Goal: Transaction & Acquisition: Purchase product/service

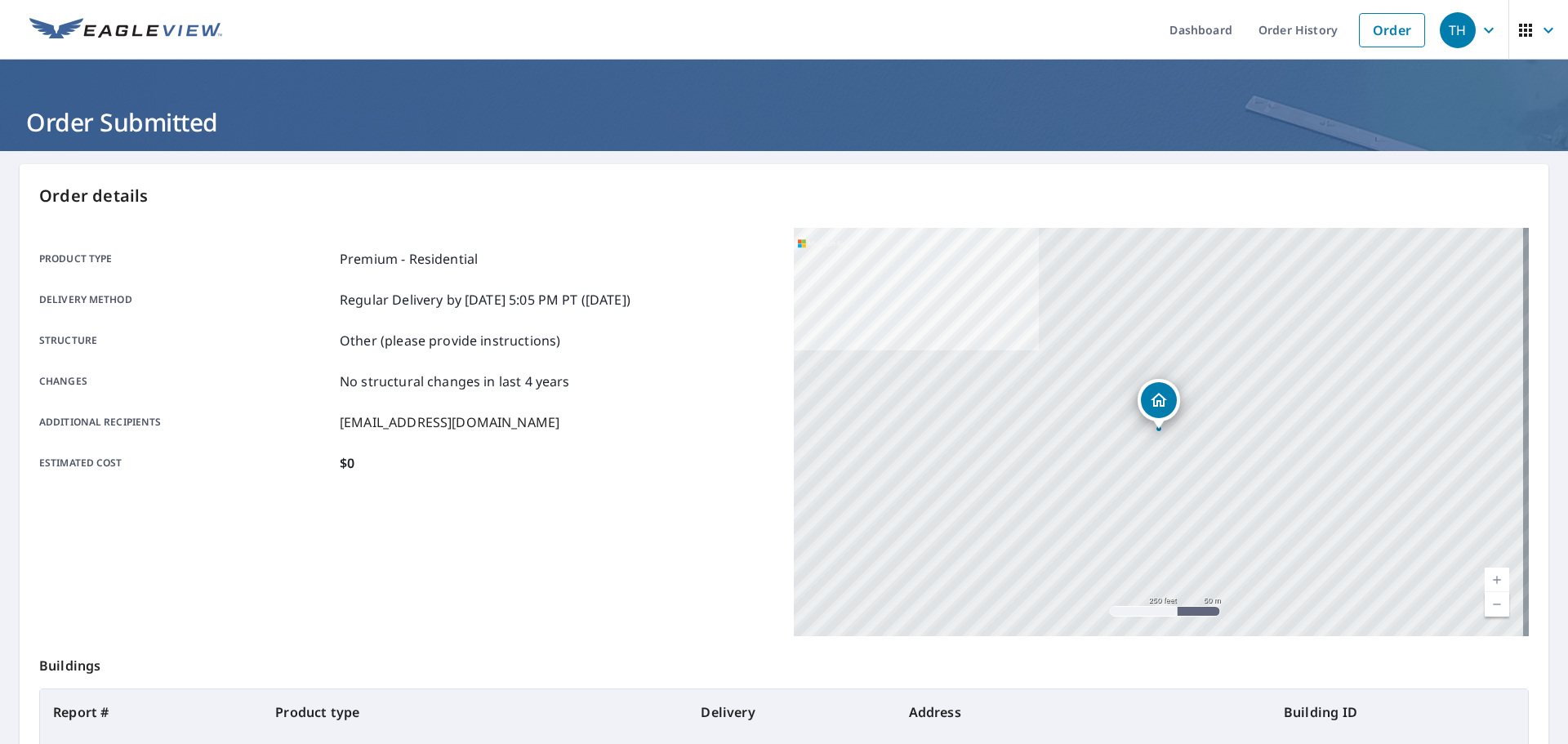
click at [1350, 39] on li "Order" at bounding box center [1391, 30] width 82 height 60
click at [1364, 42] on link "Order" at bounding box center [1392, 30] width 66 height 34
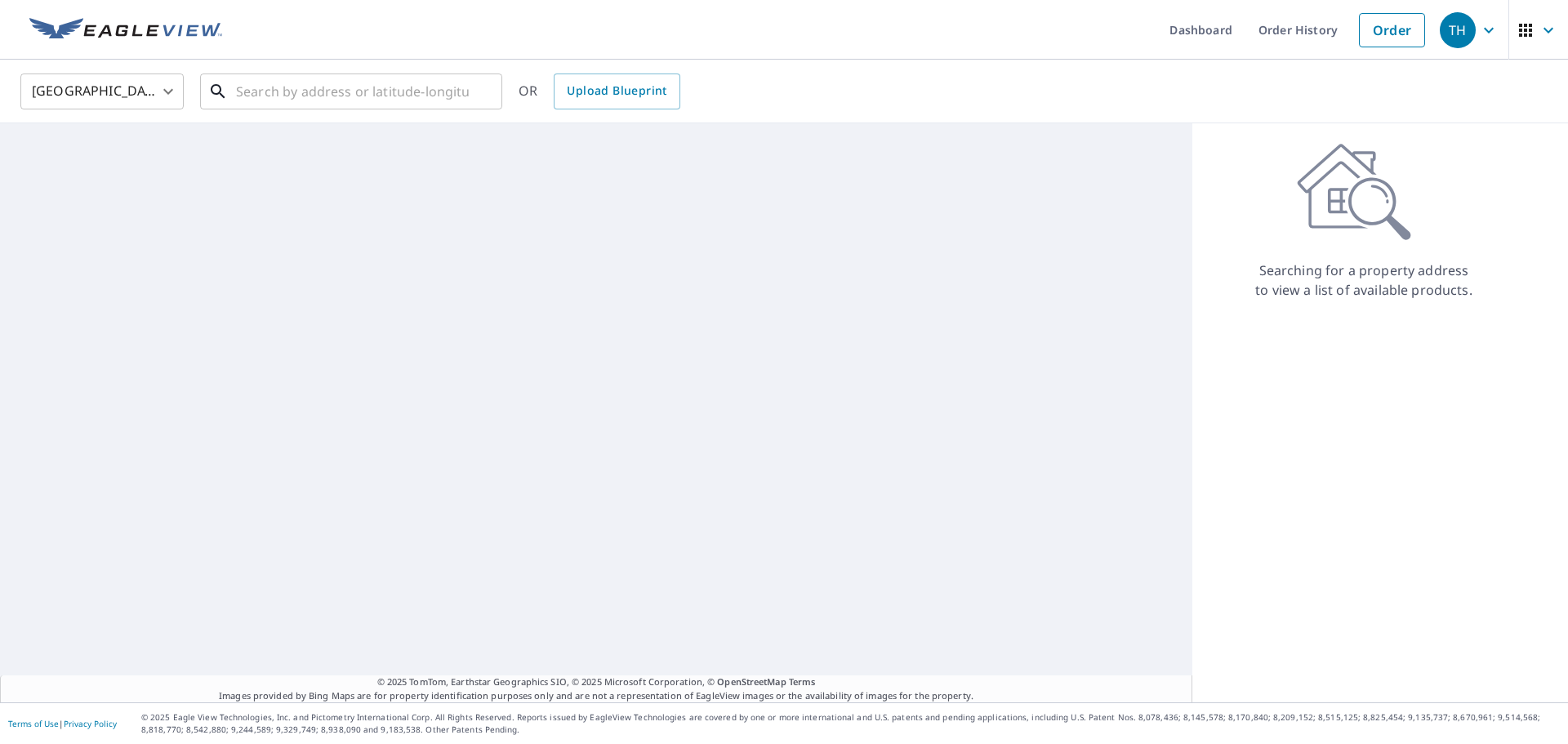
click at [409, 88] on input "text" at bounding box center [353, 92] width 233 height 46
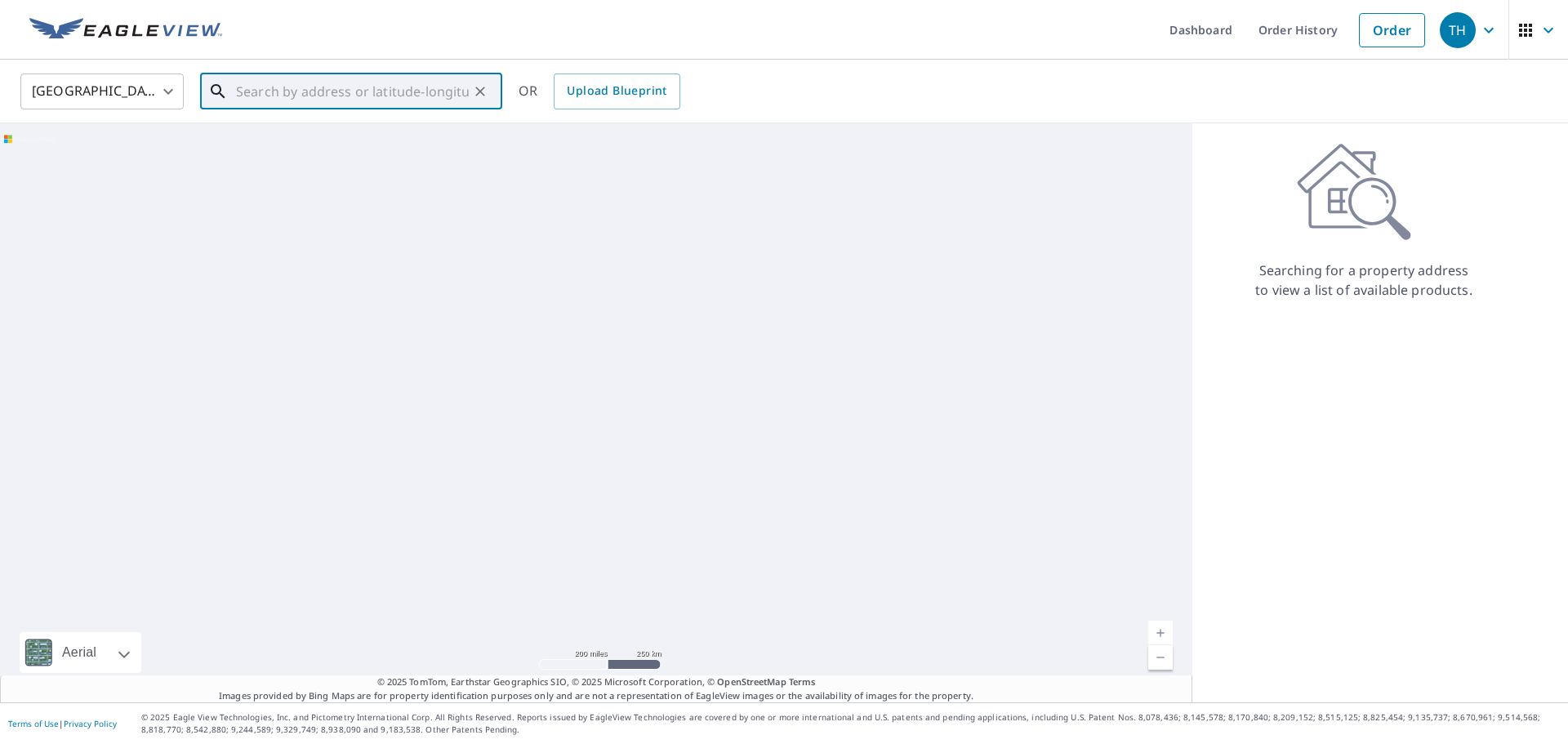
paste input "[STREET_ADDRESS]"
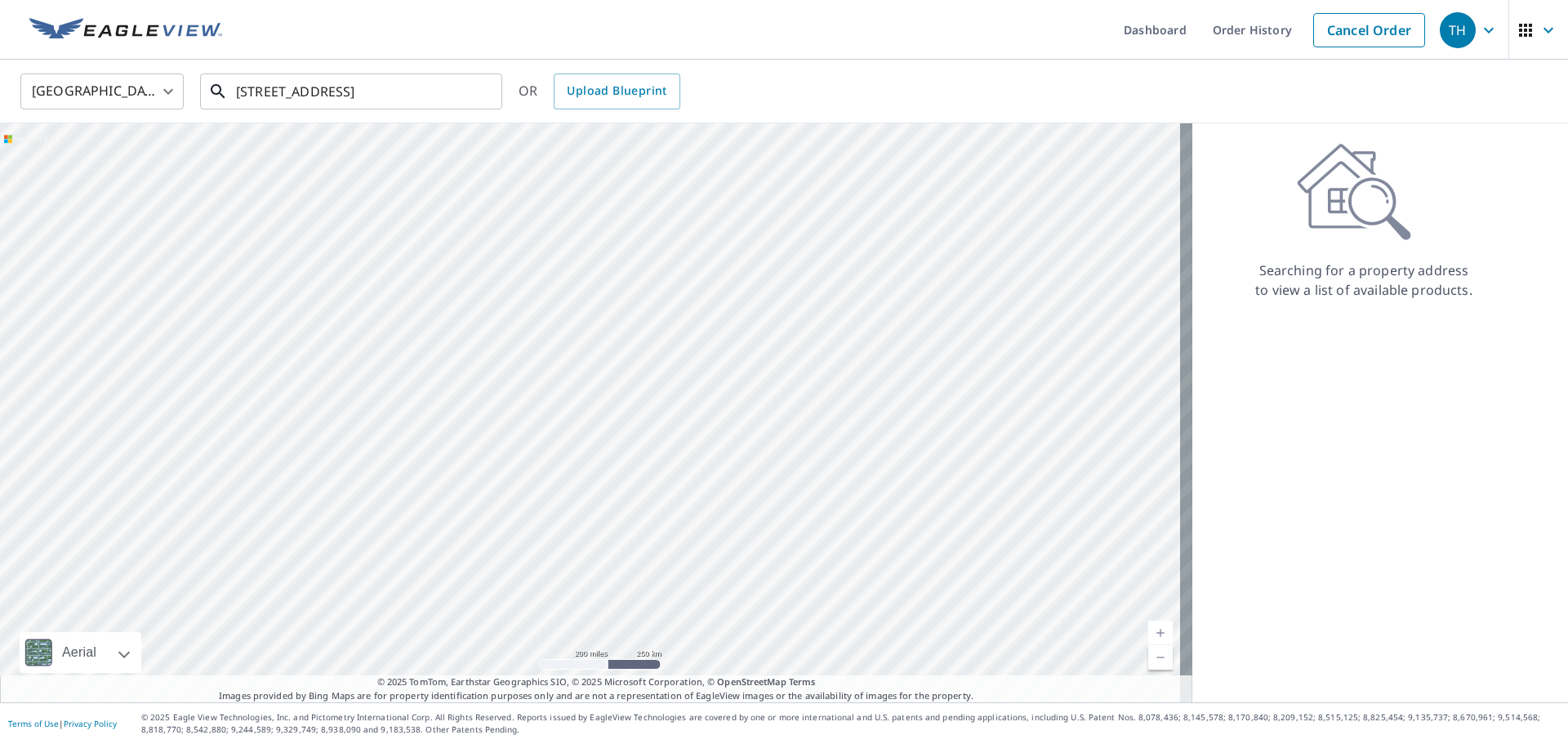
click at [409, 88] on input "[STREET_ADDRESS]" at bounding box center [353, 92] width 233 height 46
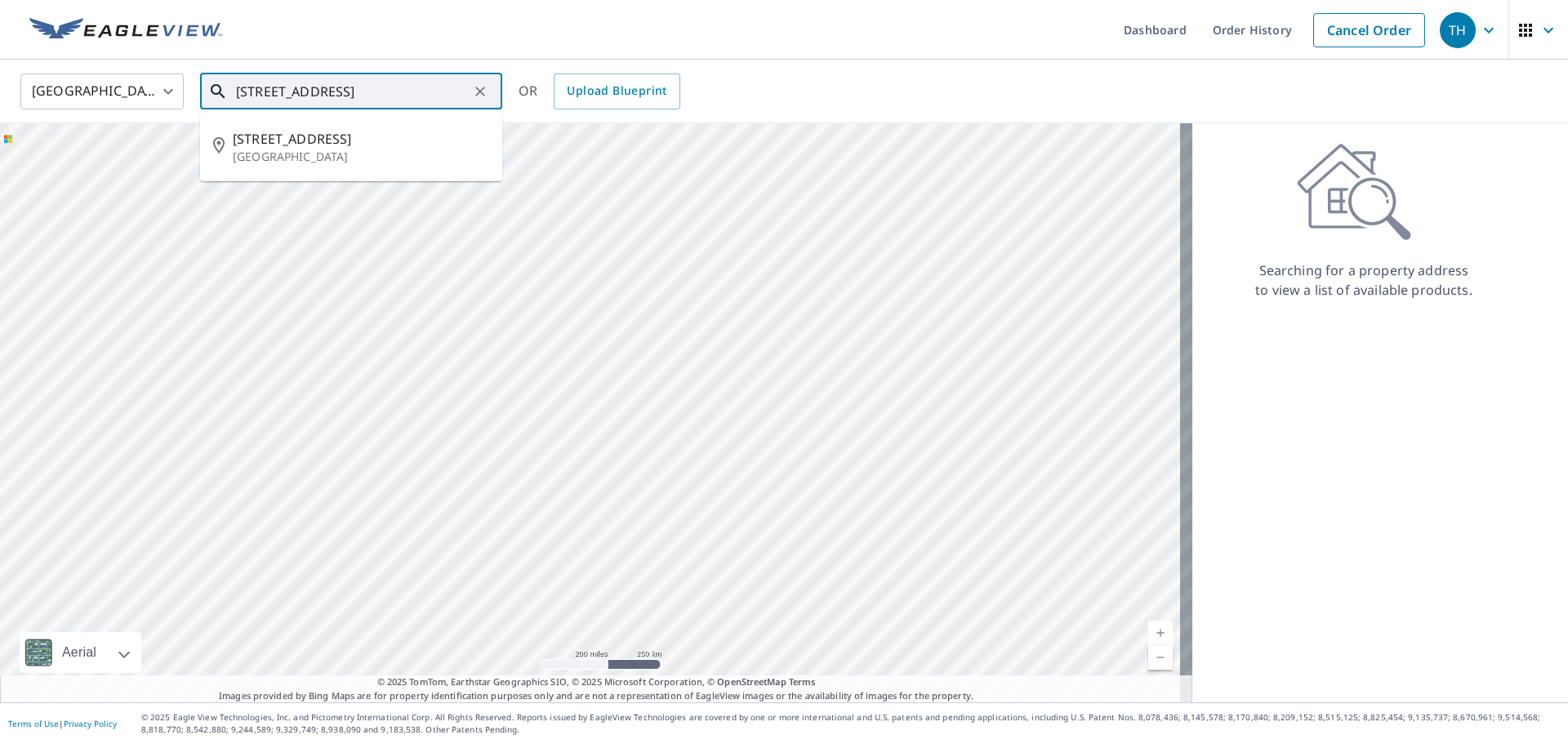
click at [324, 87] on input "[STREET_ADDRESS]" at bounding box center [353, 92] width 233 height 46
click at [320, 151] on p "[GEOGRAPHIC_DATA]" at bounding box center [361, 156] width 257 height 16
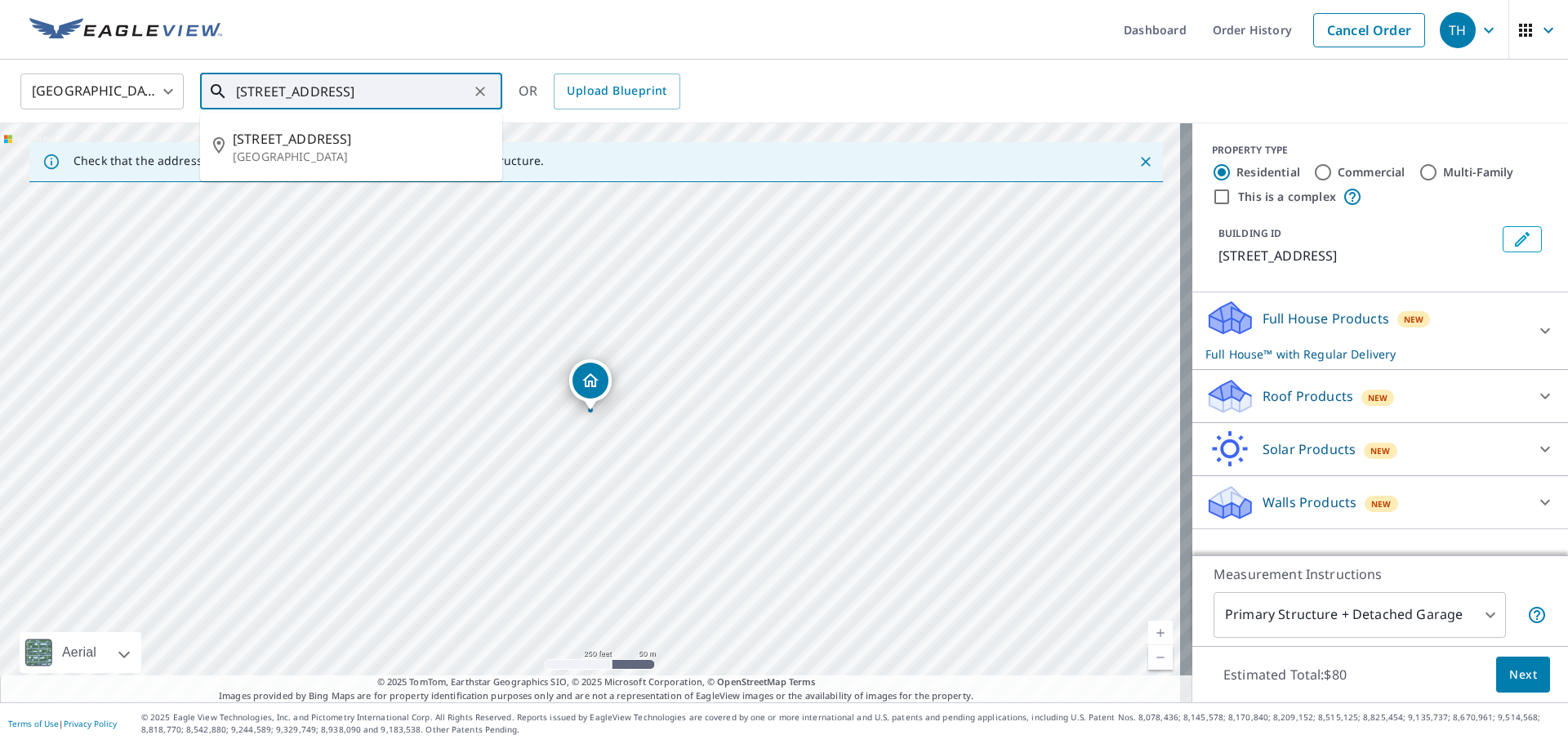
click at [253, 87] on input "[STREET_ADDRESS]" at bounding box center [353, 92] width 233 height 46
paste input "[STREET_ADDRESS] • [GEOGRAPHIC_DATA], MO 65652"
click at [326, 151] on p "[GEOGRAPHIC_DATA]" at bounding box center [361, 156] width 257 height 16
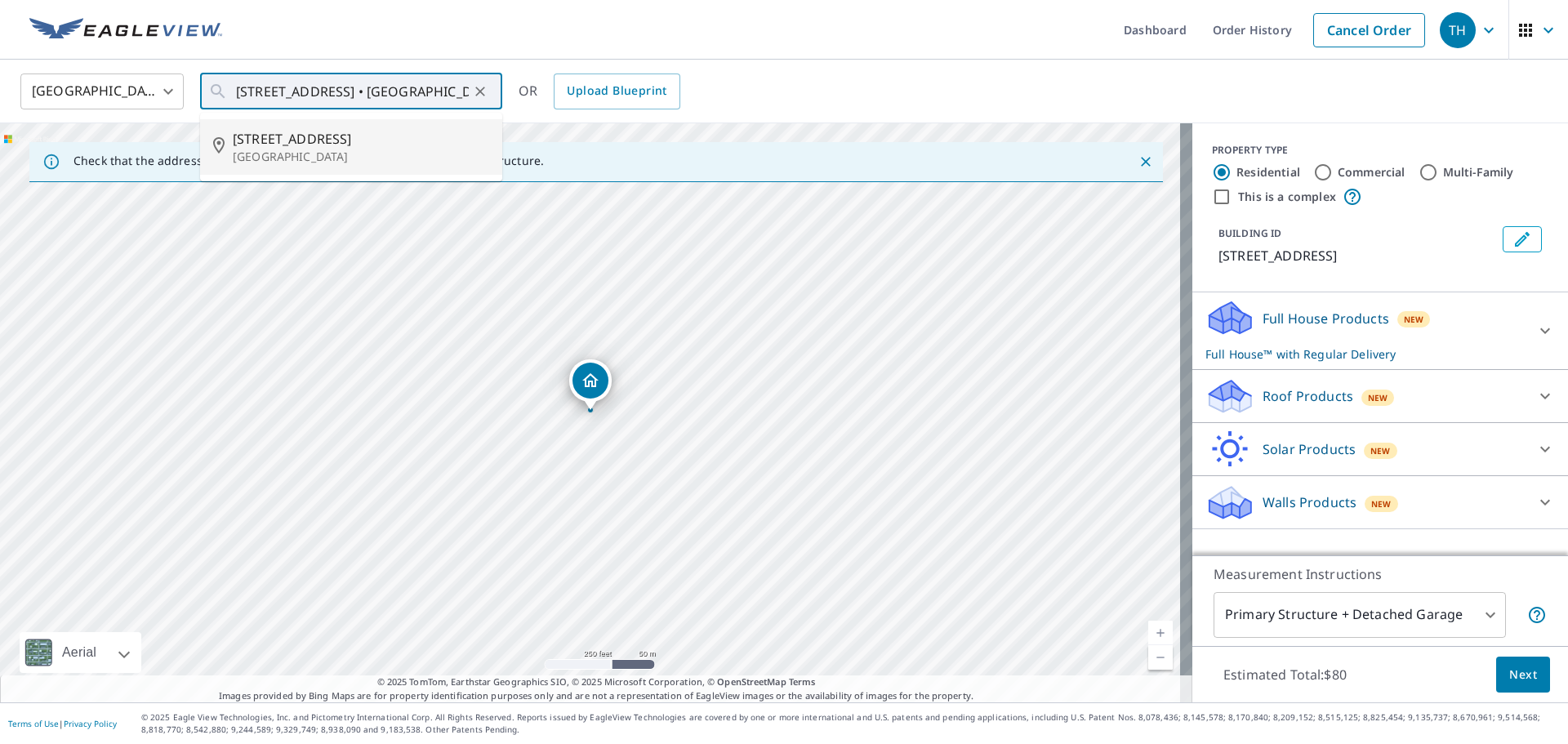
type input "[STREET_ADDRESS]"
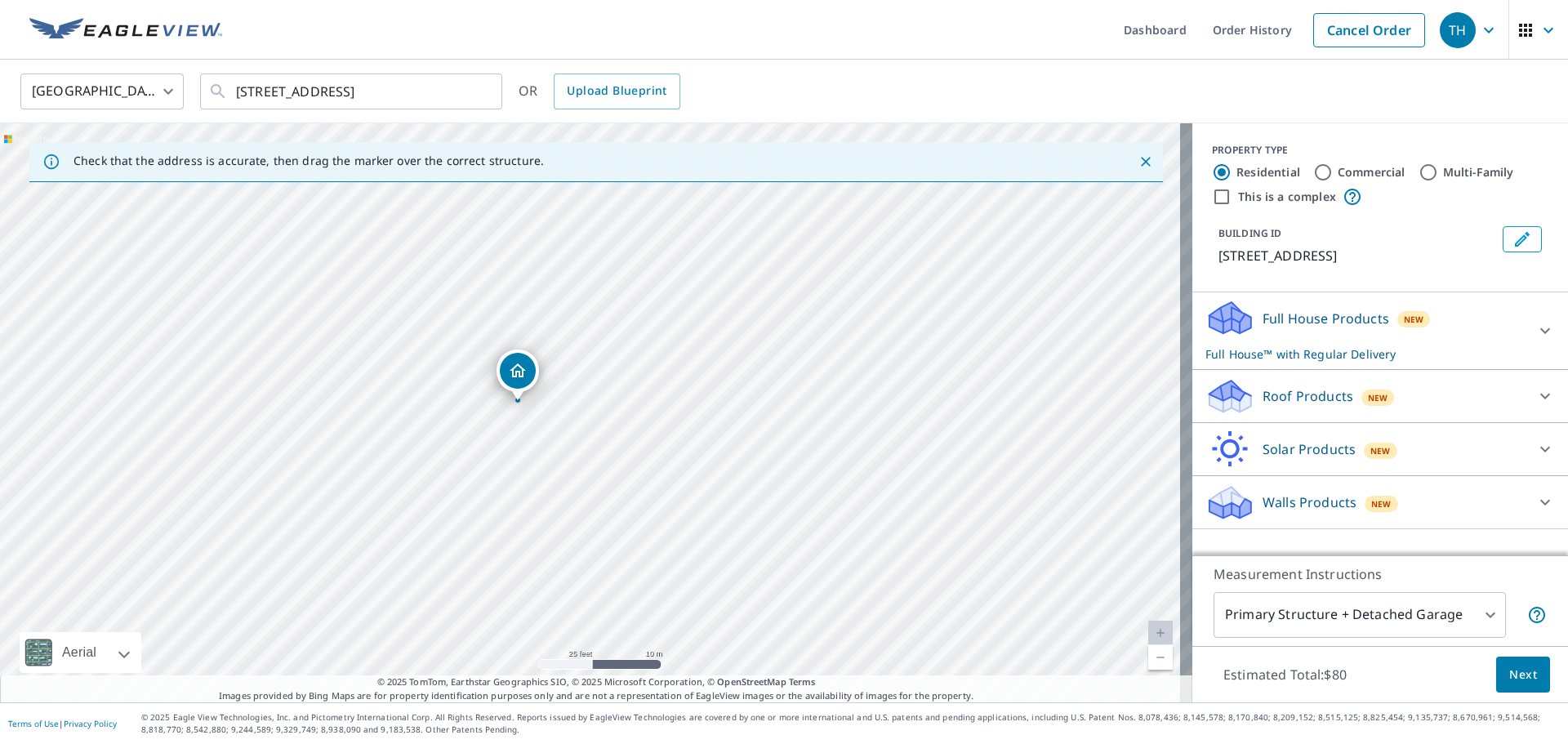
drag, startPoint x: 701, startPoint y: 343, endPoint x: 629, endPoint y: 332, distance: 72.8
click at [629, 332] on div "[STREET_ADDRESS]" at bounding box center [596, 412] width 1192 height 579
click at [1315, 168] on input "Commercial" at bounding box center [1322, 172] width 20 height 20
radio input "true"
type input "4"
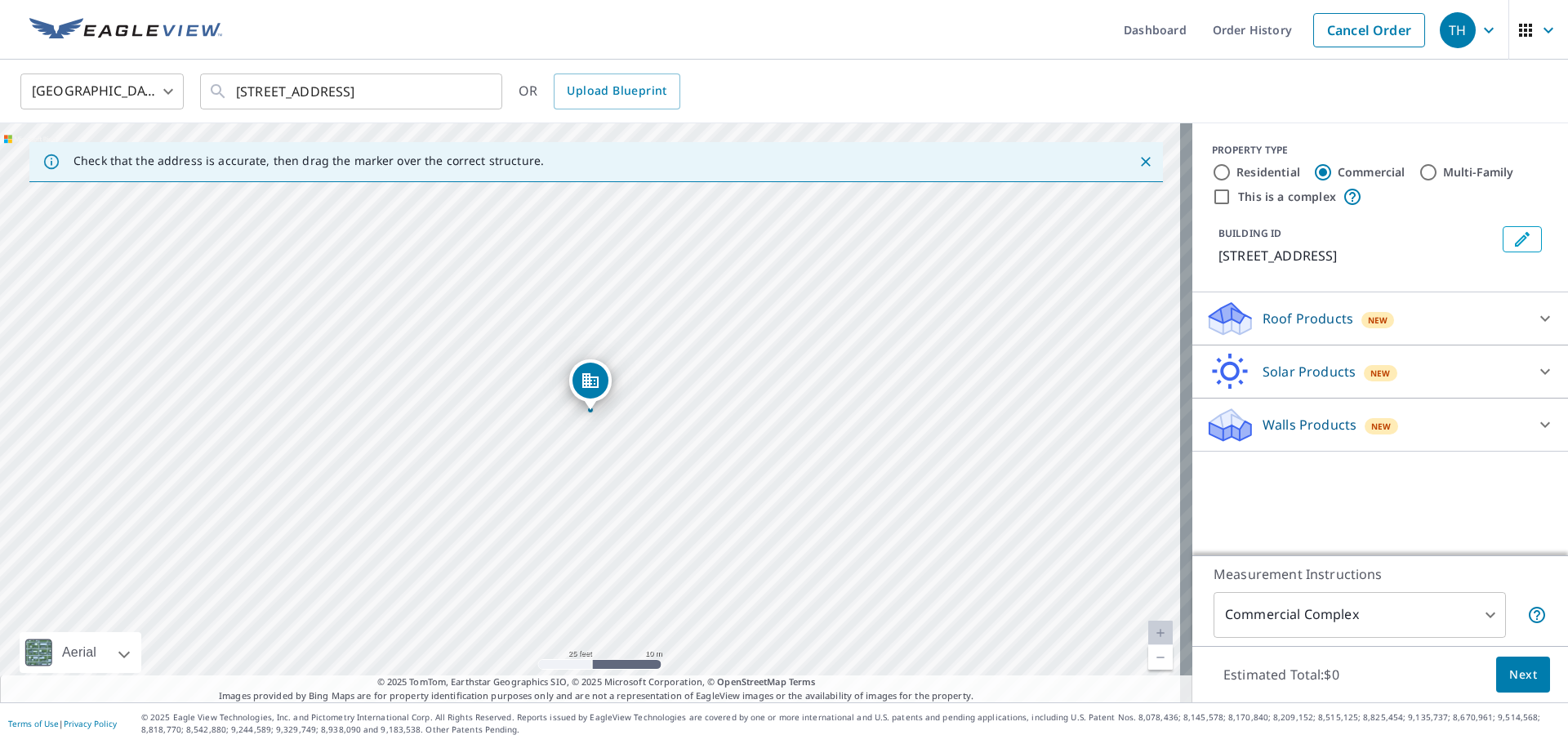
click at [1262, 327] on p "Roof Products" at bounding box center [1307, 318] width 91 height 20
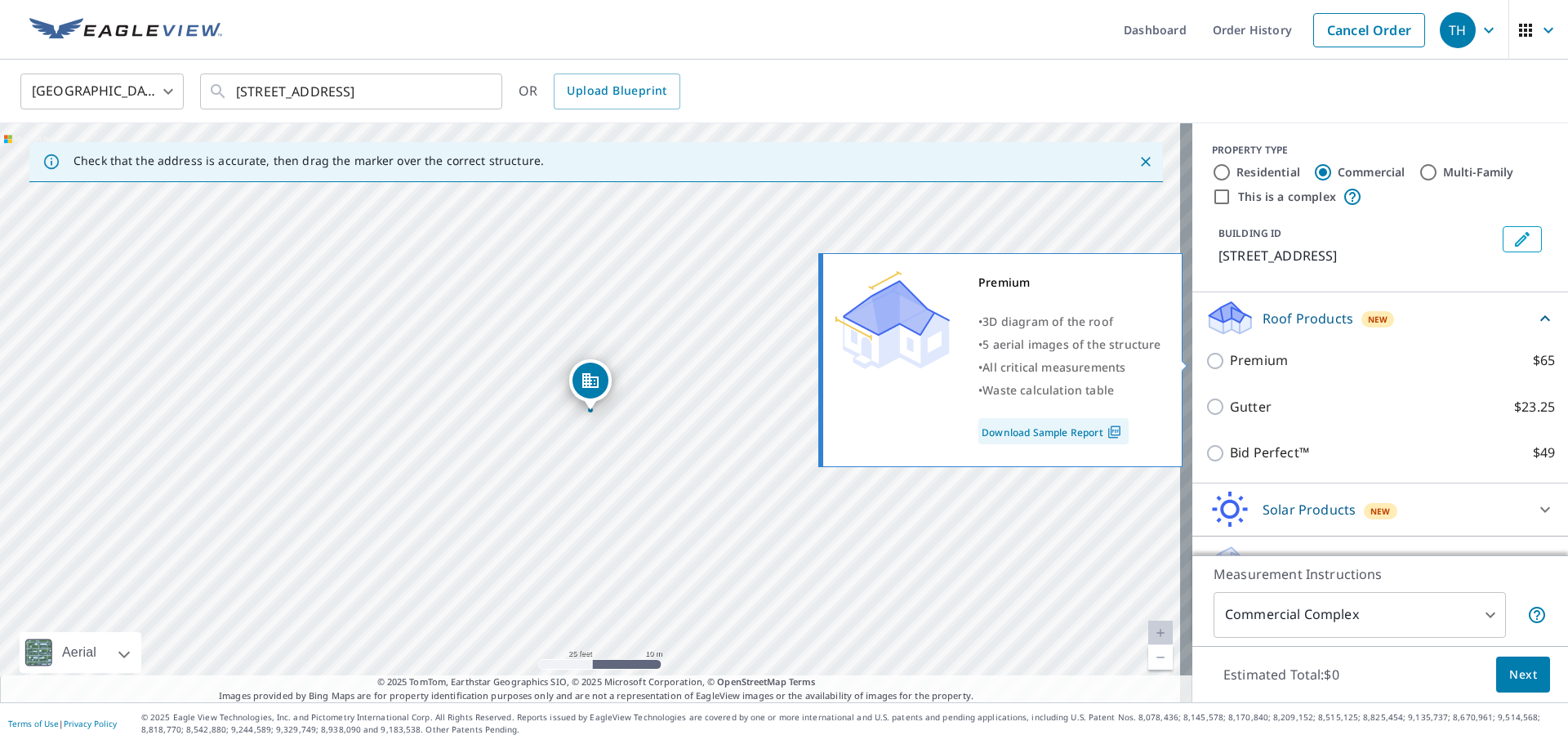
click at [1243, 361] on p "Premium" at bounding box center [1259, 361] width 58 height 20
click at [1230, 361] on input "Premium $65" at bounding box center [1217, 361] width 25 height 20
checkbox input "true"
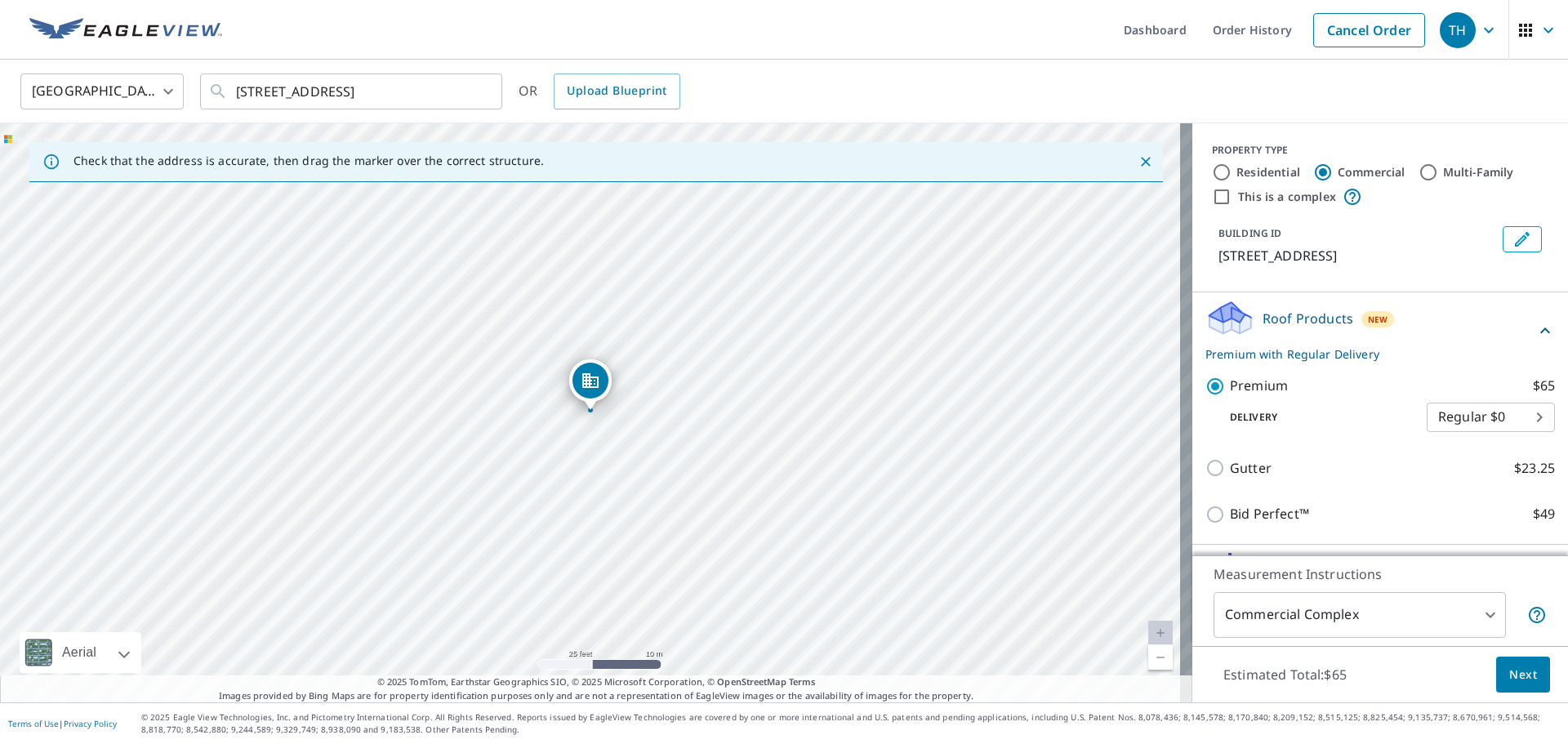
click at [1509, 665] on span "Next" at bounding box center [1522, 675] width 28 height 20
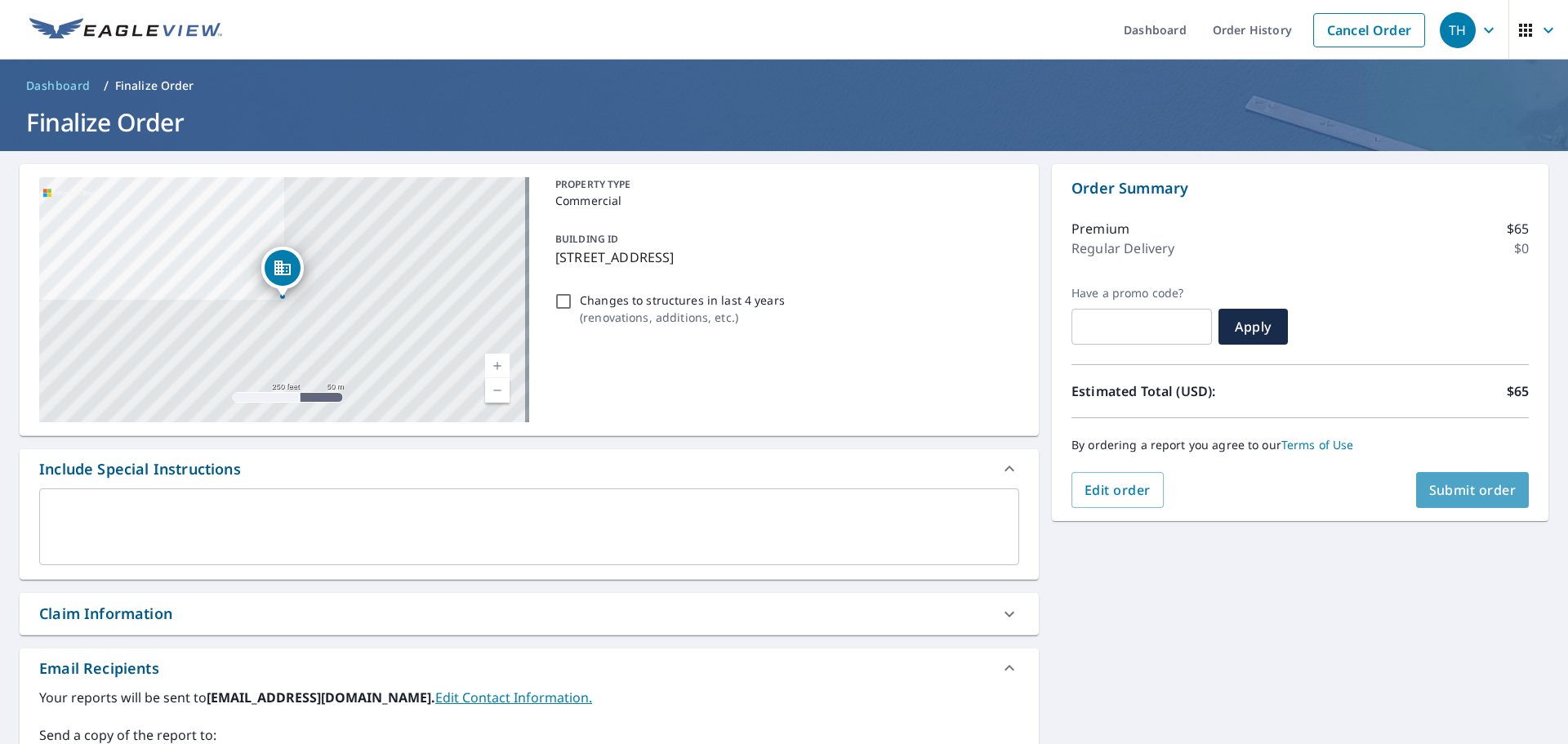
click at [1460, 475] on button "Submit order" at bounding box center [1473, 490] width 114 height 36
